Goal: Information Seeking & Learning: Learn about a topic

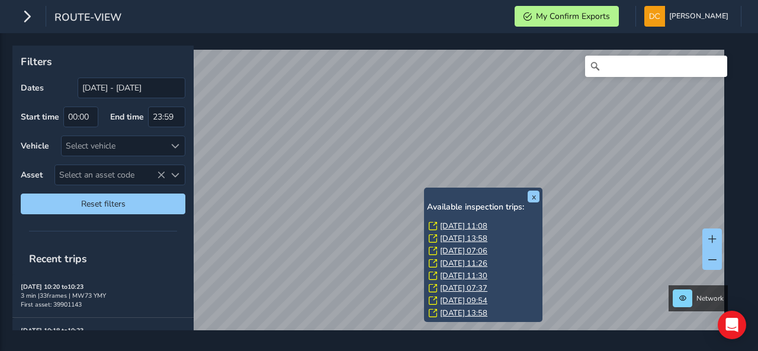
click at [463, 224] on div "x Available inspection trips: [DATE] 11:08 [DATE] 13:58 [DATE] 07:06 [DATE] 11:…" at bounding box center [374, 188] width 725 height 285
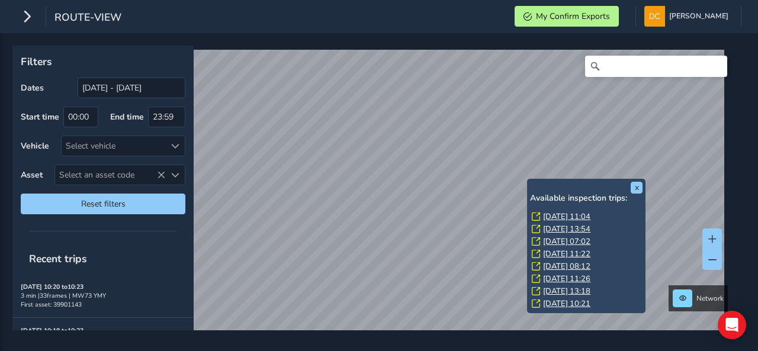
click at [557, 212] on link "[DATE] 11:04" at bounding box center [566, 217] width 47 height 11
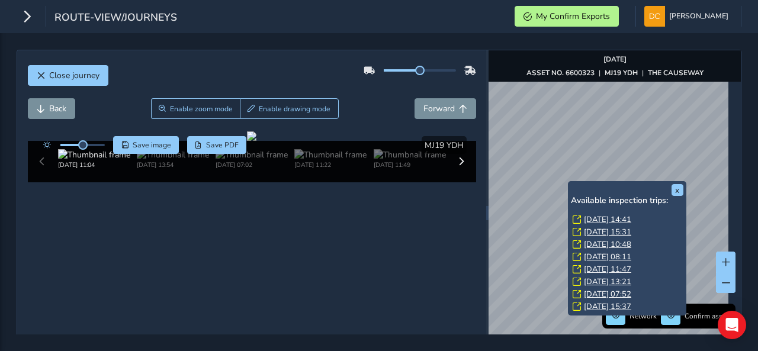
click at [623, 222] on link "[DATE] 14:41" at bounding box center [607, 220] width 47 height 11
